Goal: Task Accomplishment & Management: Manage account settings

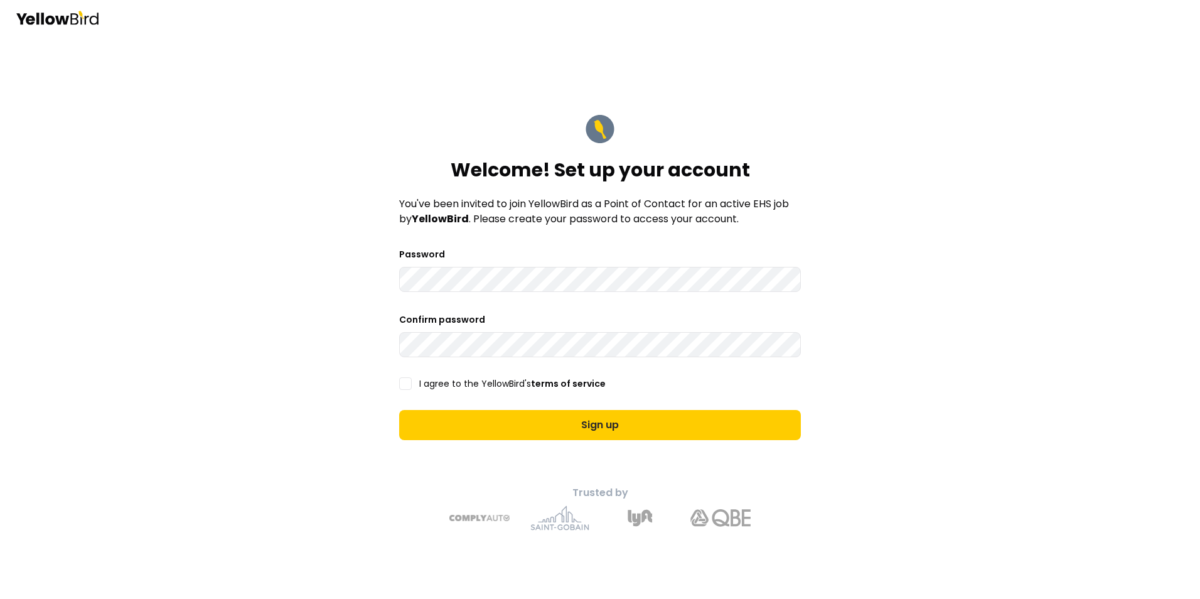
click at [409, 385] on button "I agree to the YellowBird's terms of service" at bounding box center [405, 383] width 13 height 13
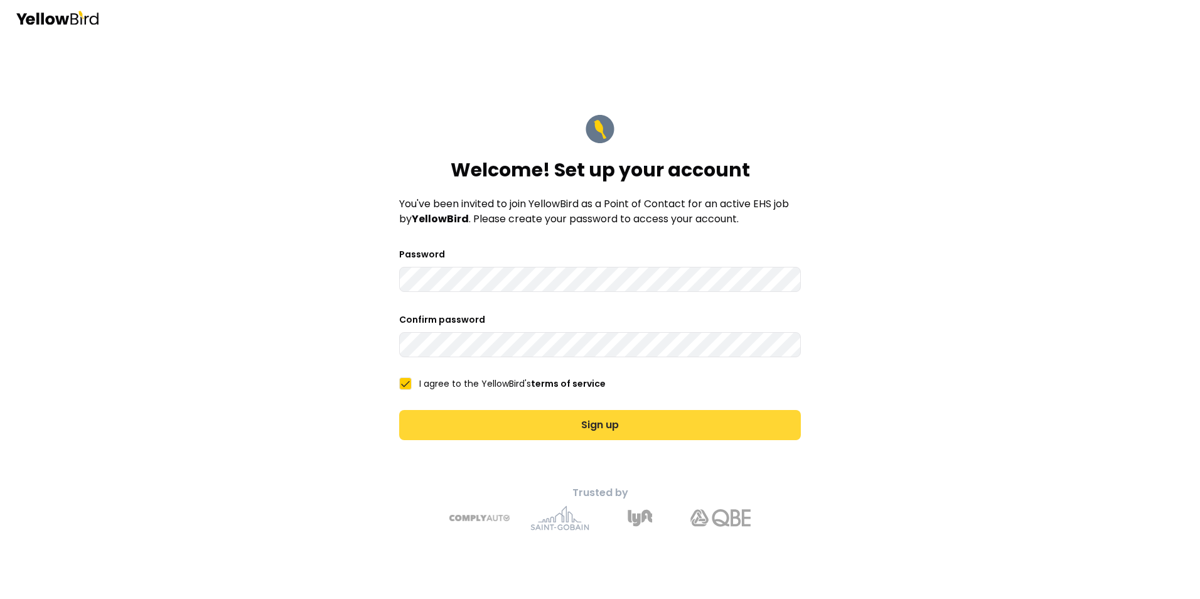
click at [610, 421] on button "Sign up" at bounding box center [600, 425] width 402 height 30
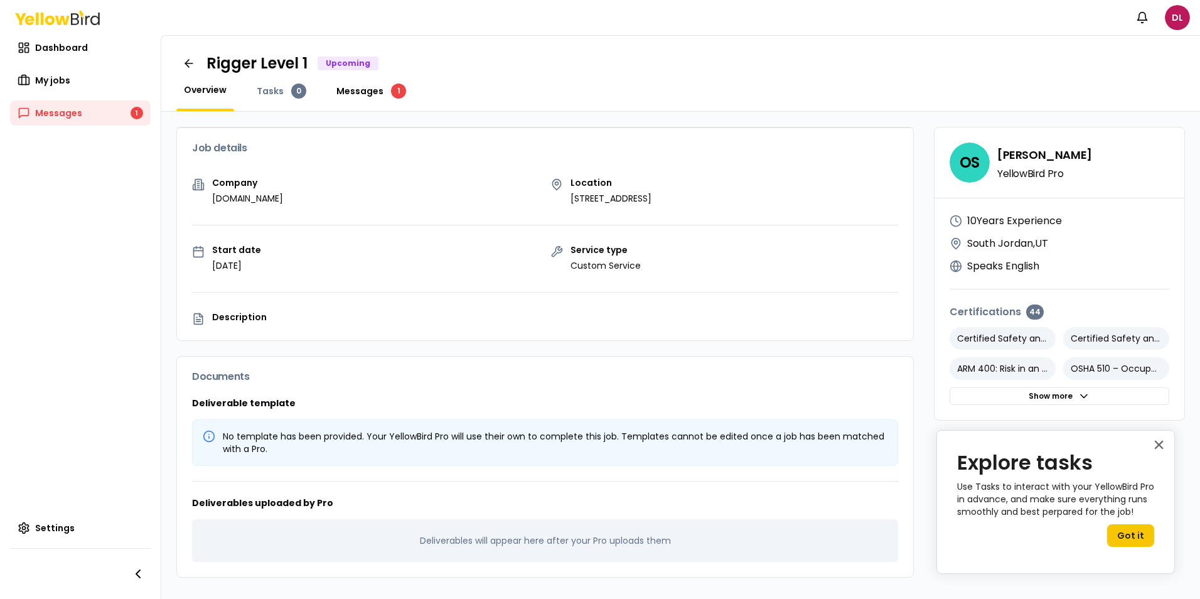
click at [358, 88] on span "Messages" at bounding box center [359, 91] width 47 height 13
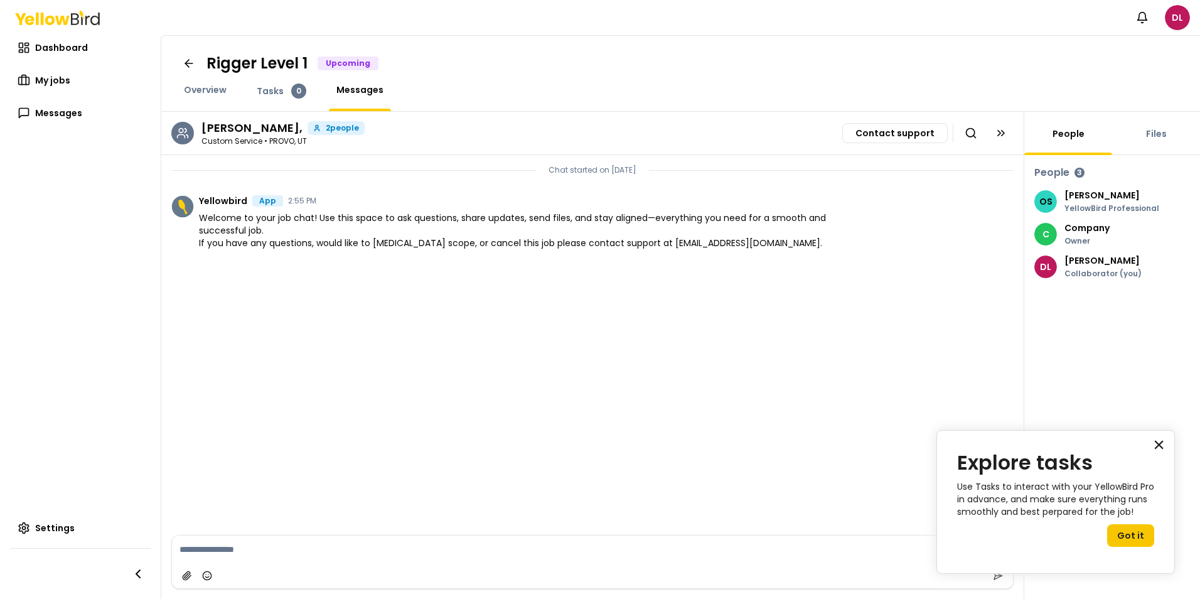
click at [1156, 442] on button "×" at bounding box center [1159, 444] width 12 height 20
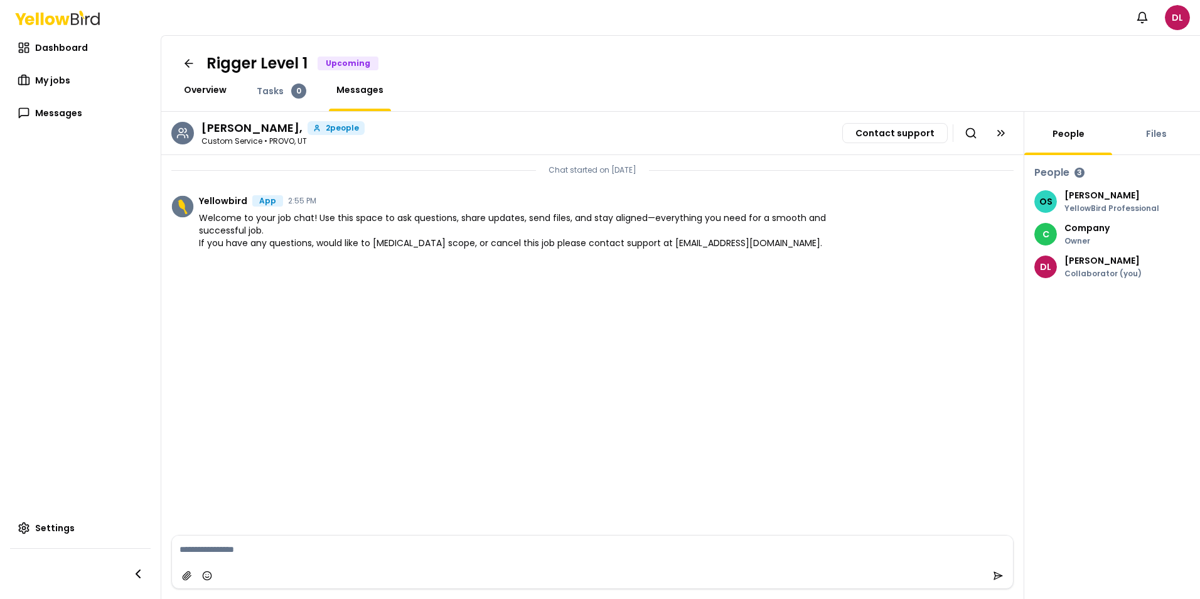
click at [213, 89] on span "Overview" at bounding box center [205, 89] width 43 height 13
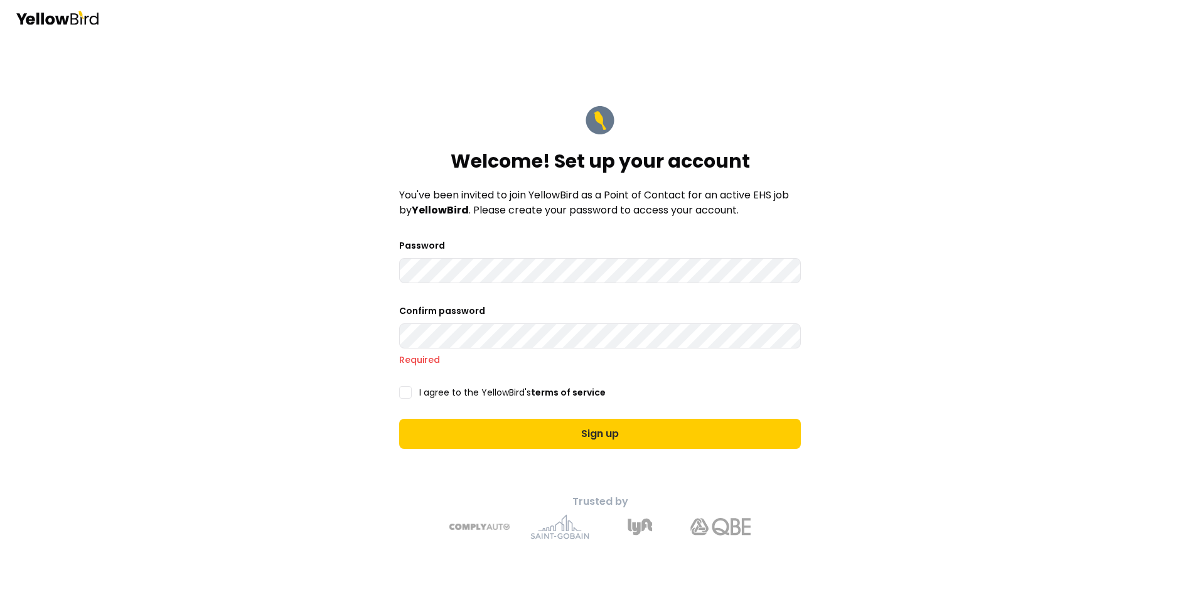
click at [397, 269] on form "Welcome! Set up your account You've been invited to join YellowBird as a Point …" at bounding box center [600, 276] width 422 height 363
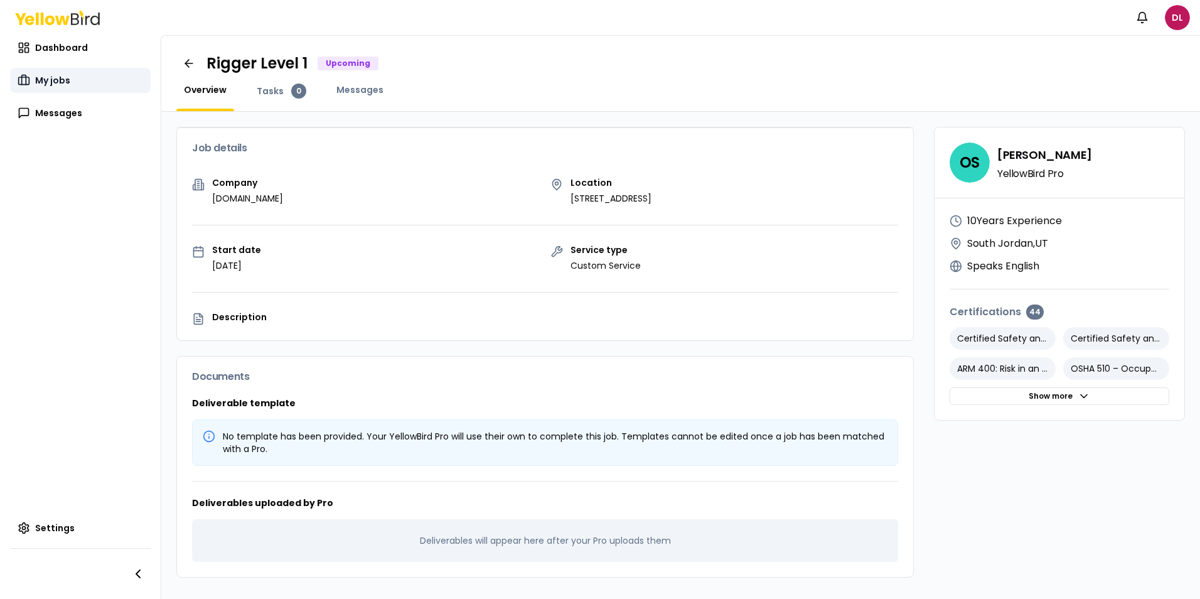
click at [56, 83] on span "My jobs" at bounding box center [52, 80] width 35 height 13
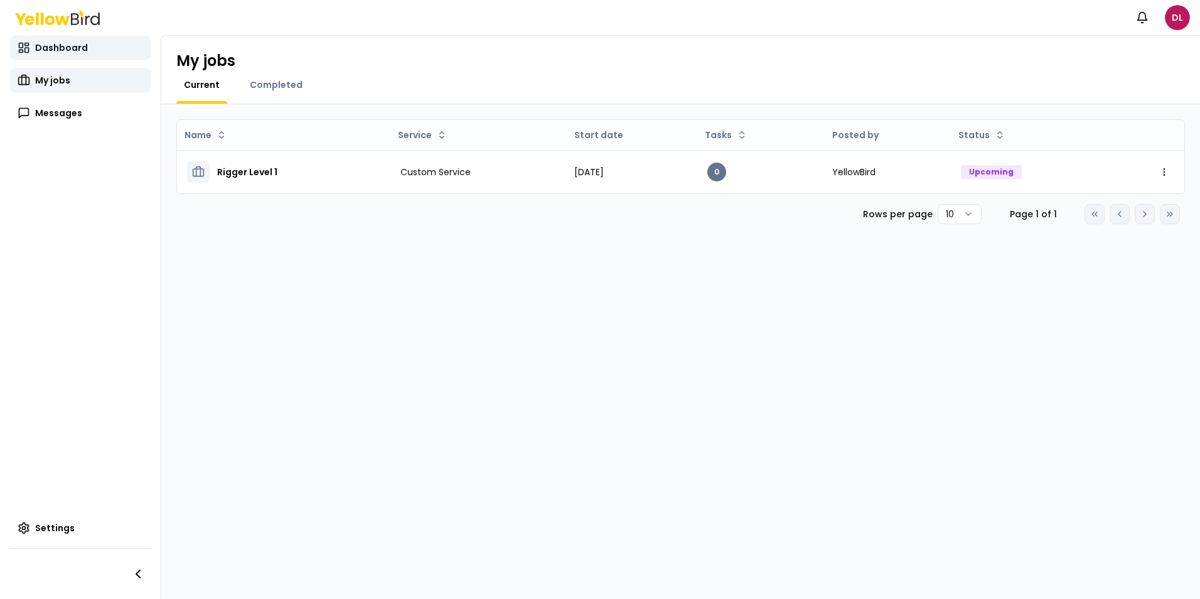
click at [43, 46] on span "Dashboard" at bounding box center [61, 47] width 53 height 13
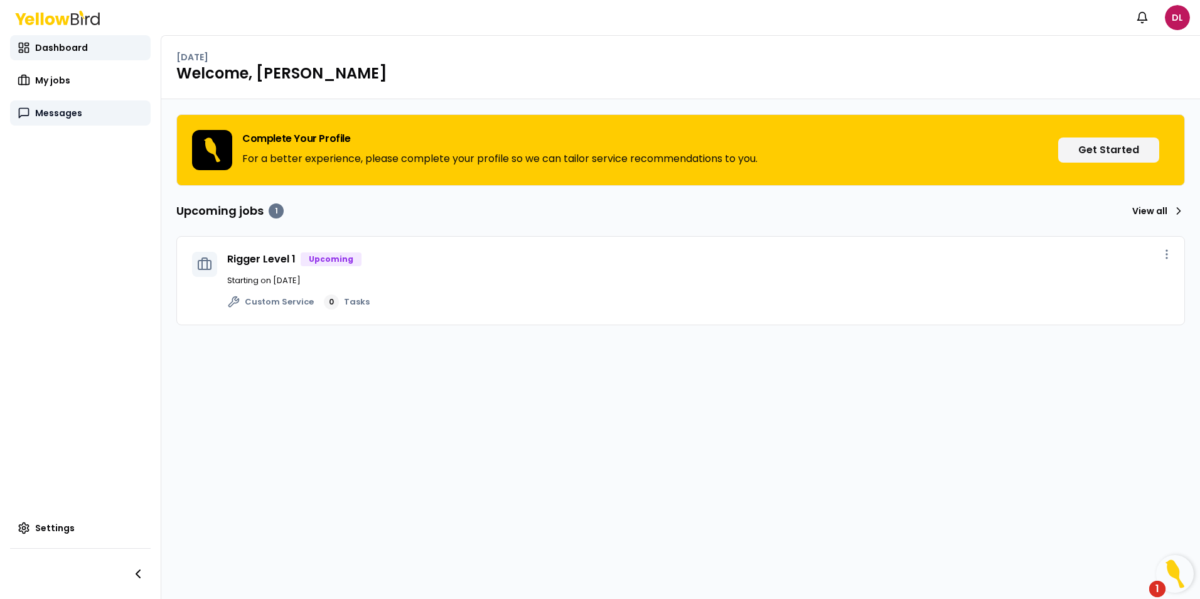
click at [57, 119] on span "Messages" at bounding box center [58, 113] width 47 height 13
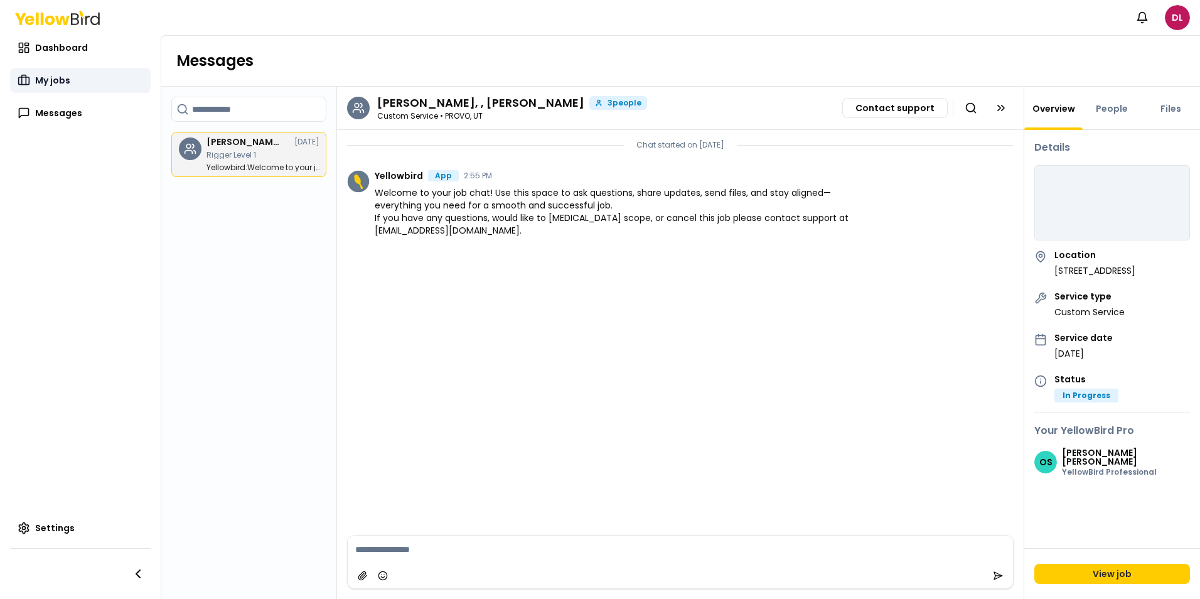
click at [57, 72] on link "My jobs" at bounding box center [80, 80] width 141 height 25
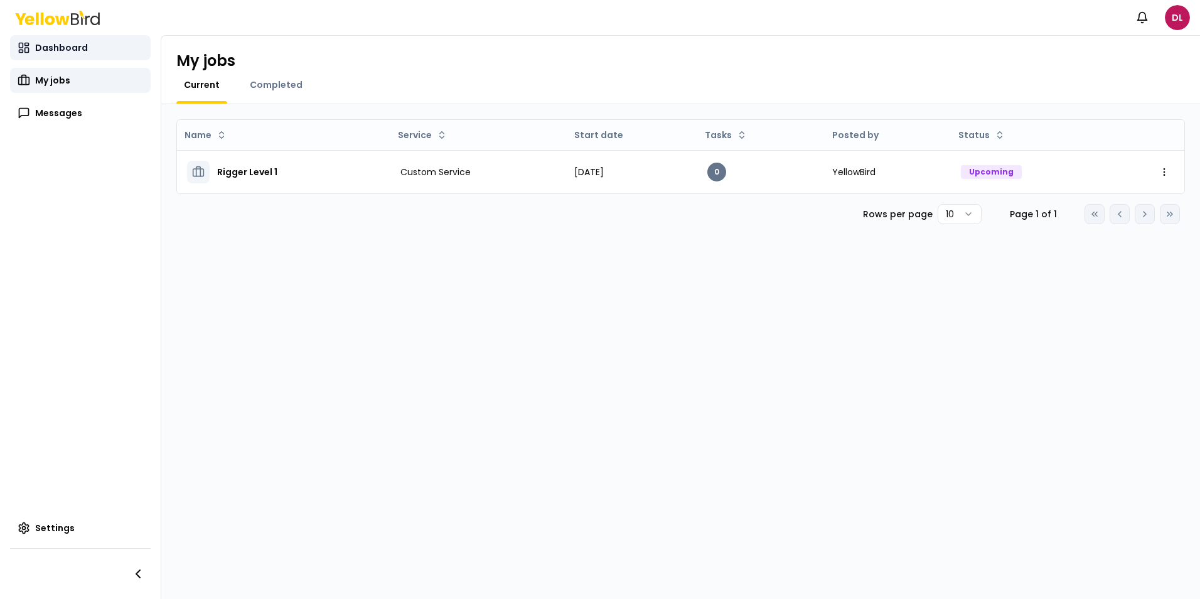
click at [63, 47] on span "Dashboard" at bounding box center [61, 47] width 53 height 13
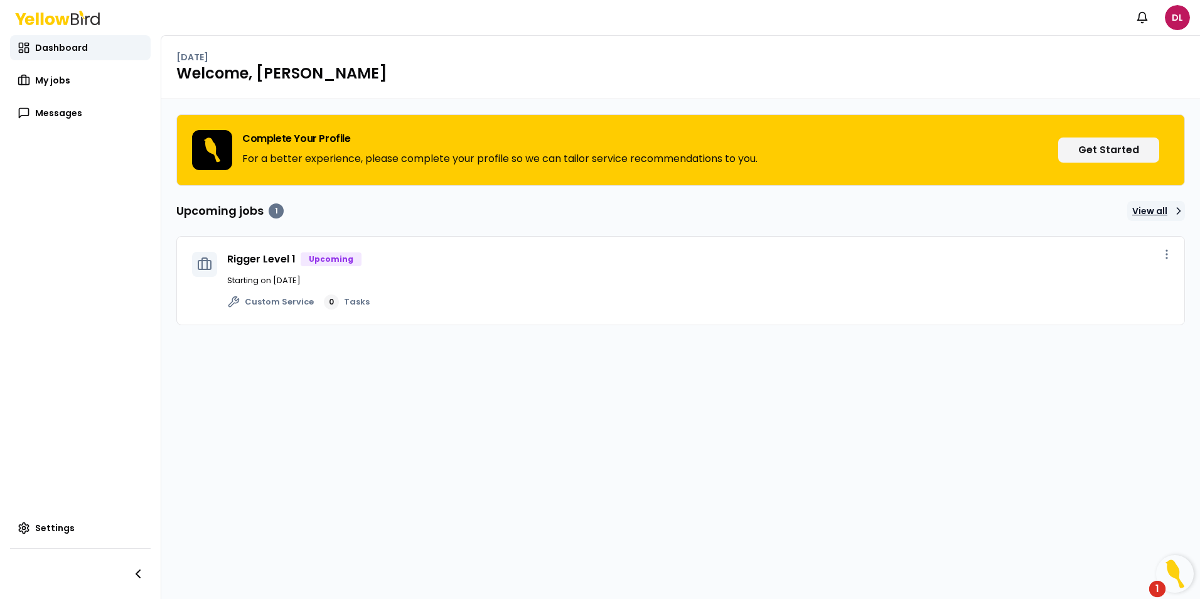
click at [1148, 212] on link "View all" at bounding box center [1156, 211] width 58 height 20
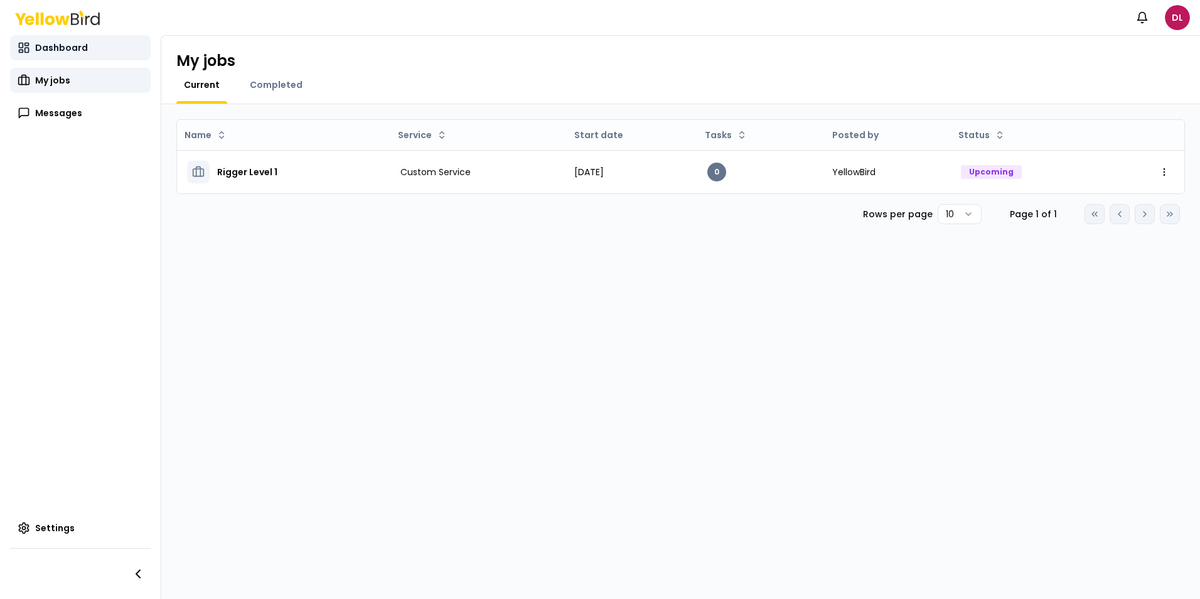
click at [56, 51] on span "Dashboard" at bounding box center [61, 47] width 53 height 13
